Goal: Task Accomplishment & Management: Manage account settings

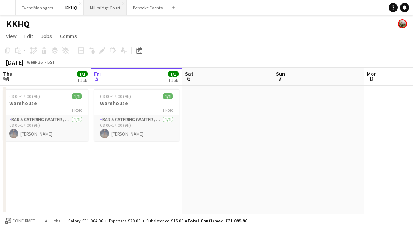
click at [106, 11] on button "[GEOGRAPHIC_DATA]" at bounding box center [105, 7] width 43 height 15
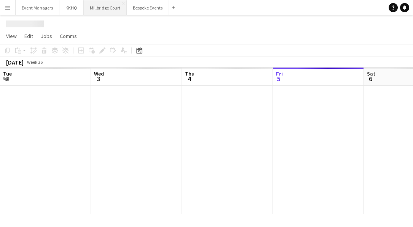
scroll to position [0, 182]
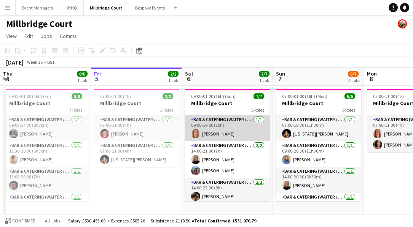
click at [232, 133] on app-card-role "Bar & Catering (Waiter / waitress) [DATE] 09:00-19:00 (10h) [PERSON_NAME]" at bounding box center [227, 129] width 85 height 26
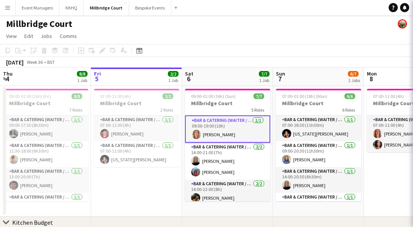
click at [233, 133] on app-card-role "Bar & Catering (Waiter / waitress) [DATE] 09:00-19:00 (10h) [PERSON_NAME]" at bounding box center [227, 129] width 85 height 27
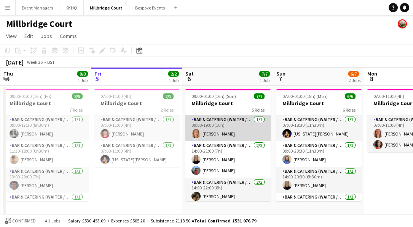
click at [225, 126] on app-card-role "Bar & Catering (Waiter / waitress) [DATE] 09:00-19:00 (10h) [PERSON_NAME]" at bounding box center [227, 129] width 85 height 26
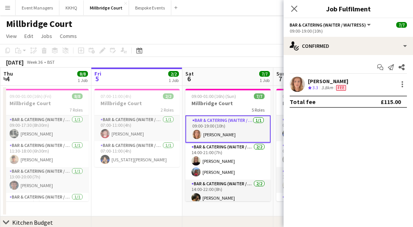
drag, startPoint x: 350, startPoint y: 80, endPoint x: 308, endPoint y: 76, distance: 41.7
click at [308, 80] on div "[PERSON_NAME] Crew rating 3.3 3.8km Fee" at bounding box center [347, 84] width 129 height 15
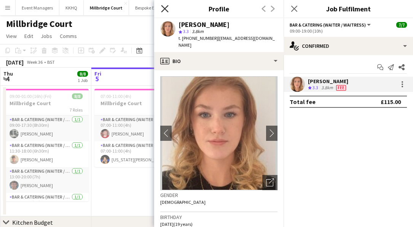
click at [167, 7] on icon "Close pop-in" at bounding box center [164, 8] width 7 height 7
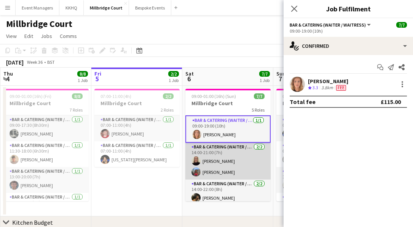
click at [223, 173] on app-card-role "Bar & Catering (Waiter / waitress) [DATE] 14:00-21:00 (7h) [PERSON_NAME] [PERSO…" at bounding box center [227, 161] width 85 height 37
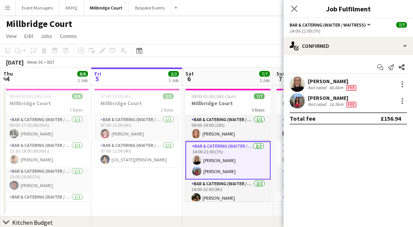
click at [213, 171] on app-card-role "Bar & Catering (Waiter / waitress) [DATE] 14:00-21:00 (7h) [PERSON_NAME] [PERSO…" at bounding box center [227, 160] width 85 height 38
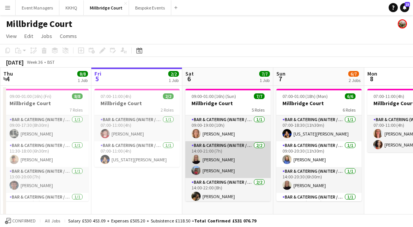
click at [220, 169] on app-card-role "Bar & Catering (Waiter / waitress) [DATE] 14:00-21:00 (7h) [PERSON_NAME] [PERSO…" at bounding box center [227, 159] width 85 height 37
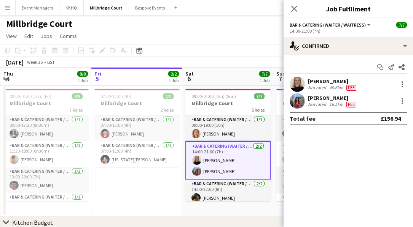
click at [323, 97] on div "[PERSON_NAME]" at bounding box center [333, 98] width 50 height 7
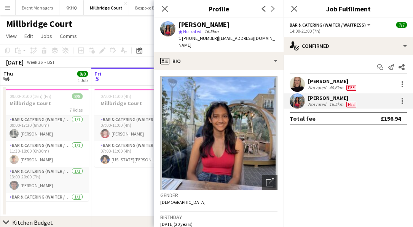
drag, startPoint x: 229, startPoint y: 25, endPoint x: 180, endPoint y: 19, distance: 48.7
click at [180, 27] on div "[PERSON_NAME]" at bounding box center [227, 24] width 99 height 7
copy div "[PERSON_NAME]"
click at [164, 10] on icon at bounding box center [164, 8] width 7 height 7
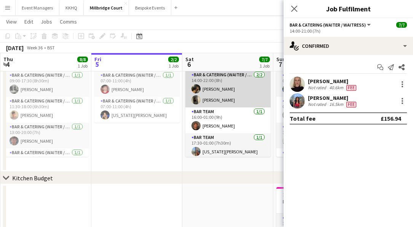
scroll to position [67, 0]
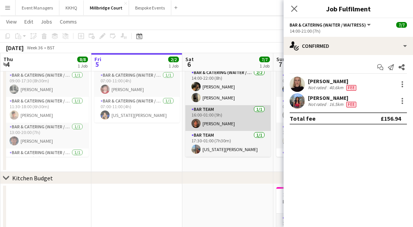
click at [207, 126] on app-card-role "Bar Team [DATE] 16:00-01:00 (9h) [PERSON_NAME]" at bounding box center [227, 118] width 85 height 26
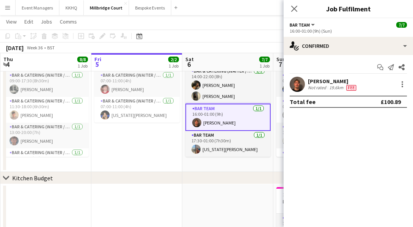
scroll to position [65, 0]
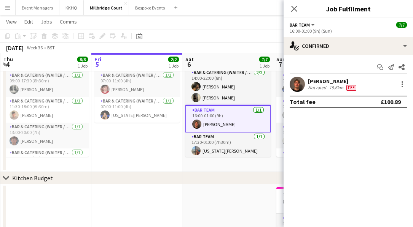
drag, startPoint x: 346, startPoint y: 81, endPoint x: 307, endPoint y: 84, distance: 39.3
click at [307, 84] on div "[PERSON_NAME] Not rated 19.6km Fee" at bounding box center [347, 84] width 129 height 15
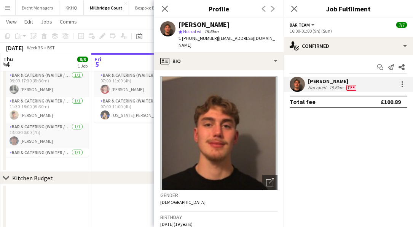
copy div "[PERSON_NAME]"
click at [165, 8] on icon "Close pop-in" at bounding box center [164, 8] width 7 height 7
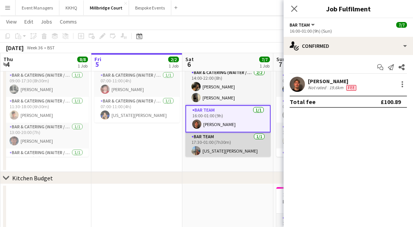
click at [238, 151] on app-card-role "Bar Team [DATE] 17:30-01:00 (7h30m) [US_STATE][PERSON_NAME]" at bounding box center [227, 146] width 85 height 26
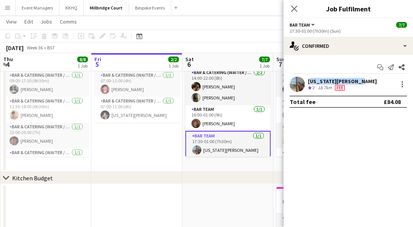
drag, startPoint x: 354, startPoint y: 83, endPoint x: 302, endPoint y: 71, distance: 53.1
click at [307, 83] on div "[US_STATE][PERSON_NAME] Crew rating 2 18.7km Fee" at bounding box center [347, 84] width 129 height 15
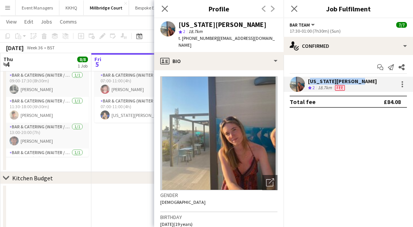
copy div "[US_STATE][PERSON_NAME]"
